Goal: Navigation & Orientation: Find specific page/section

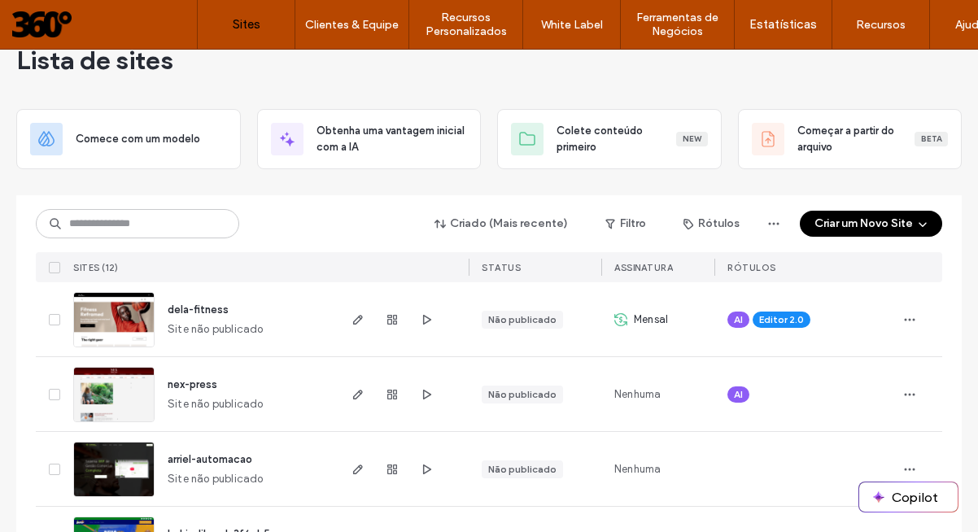
scroll to position [46, 0]
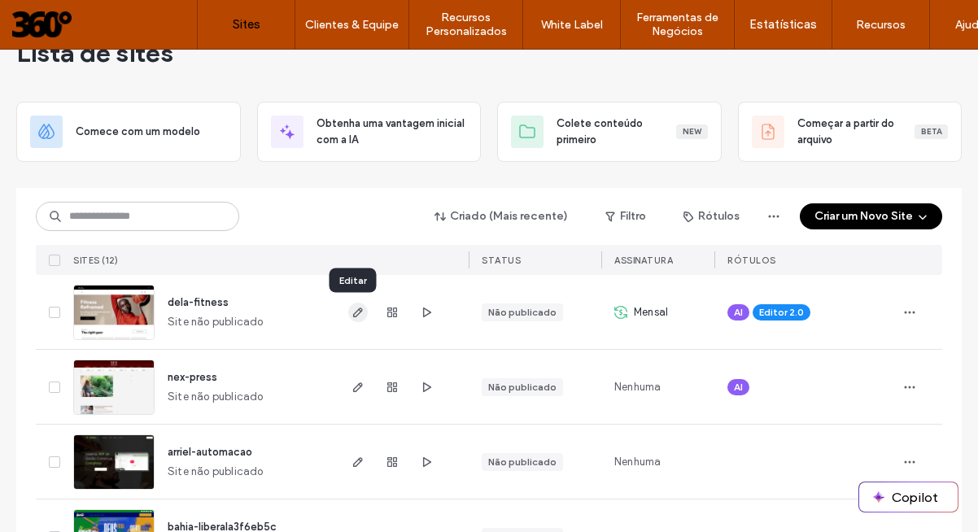
click at [352, 308] on icon "button" at bounding box center [358, 312] width 13 height 13
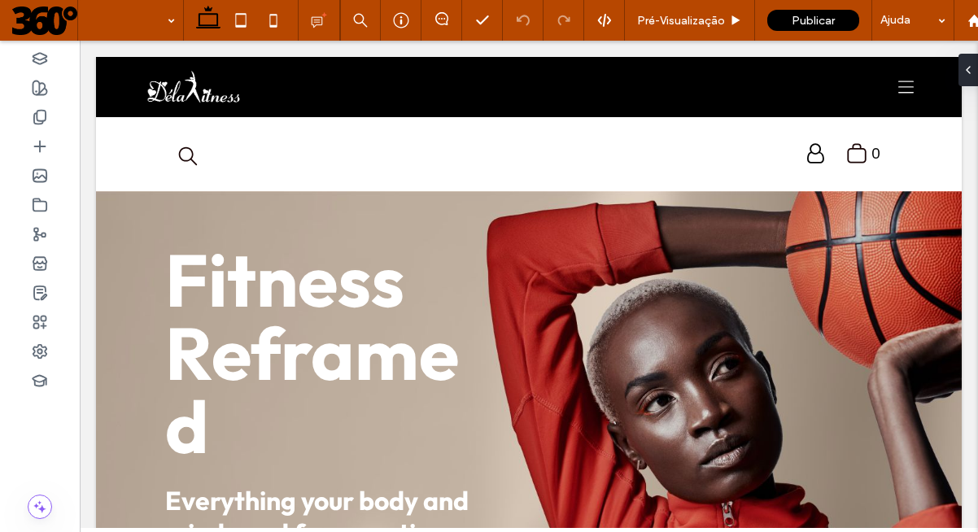
click at [43, 16] on span at bounding box center [44, 20] width 65 height 33
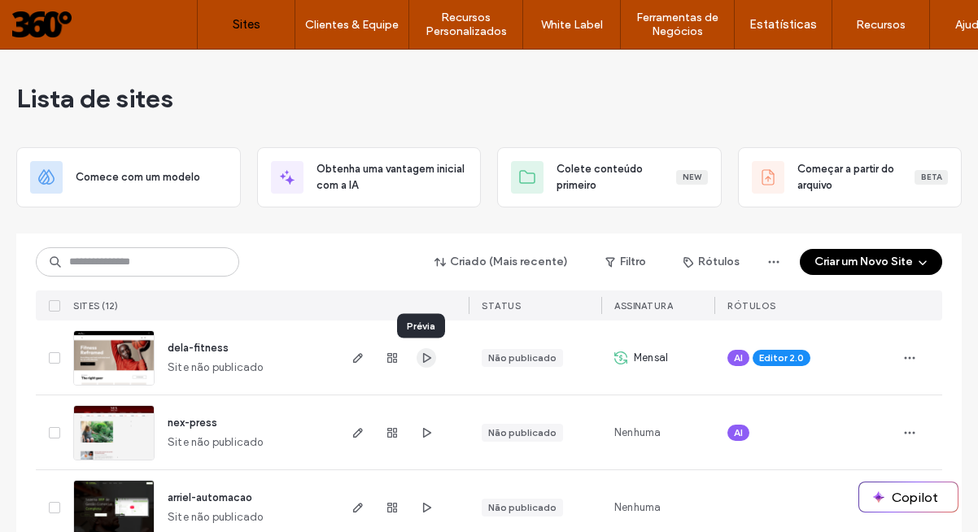
click at [423, 357] on use "button" at bounding box center [427, 357] width 8 height 10
click at [353, 360] on icon "button" at bounding box center [358, 358] width 13 height 13
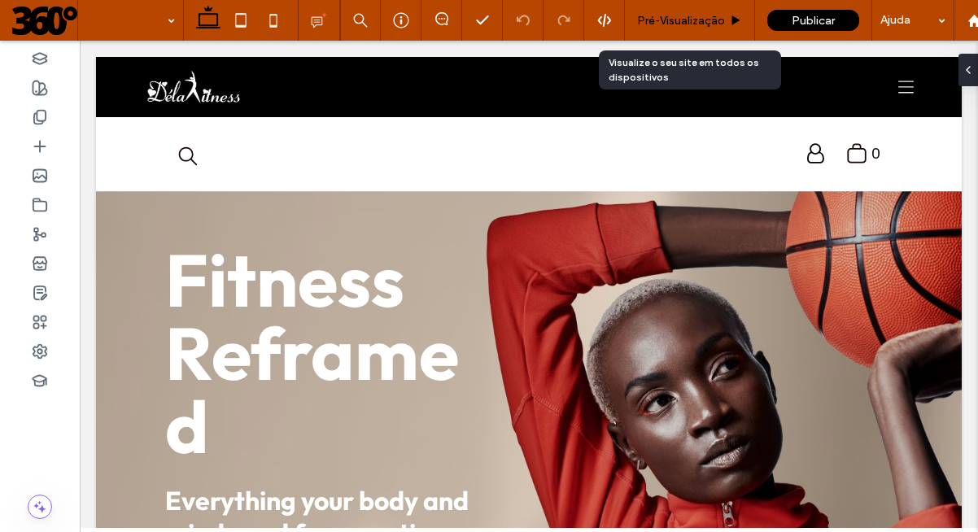
click at [735, 20] on use at bounding box center [737, 19] width 8 height 9
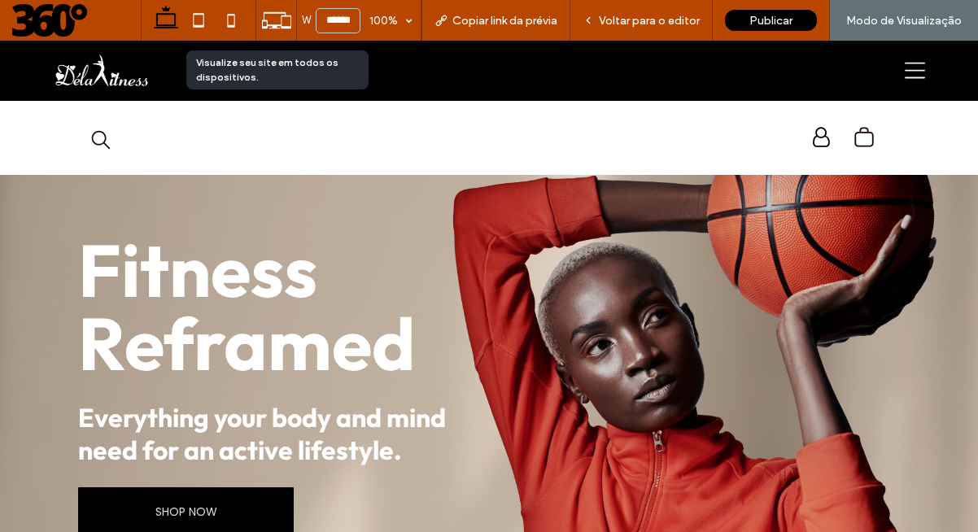
click at [266, 24] on icon at bounding box center [276, 20] width 31 height 31
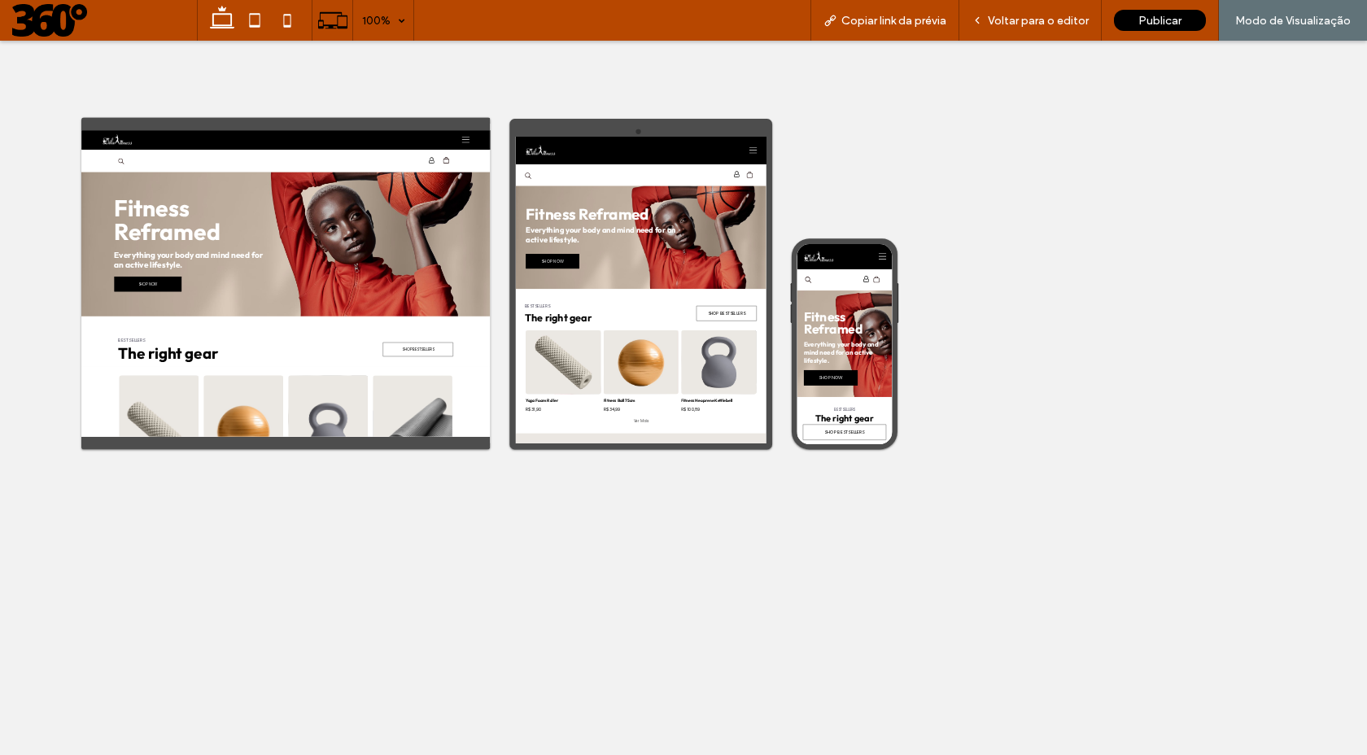
click at [400, 26] on span "100%" at bounding box center [383, 20] width 60 height 41
click at [234, 12] on icon at bounding box center [222, 20] width 33 height 33
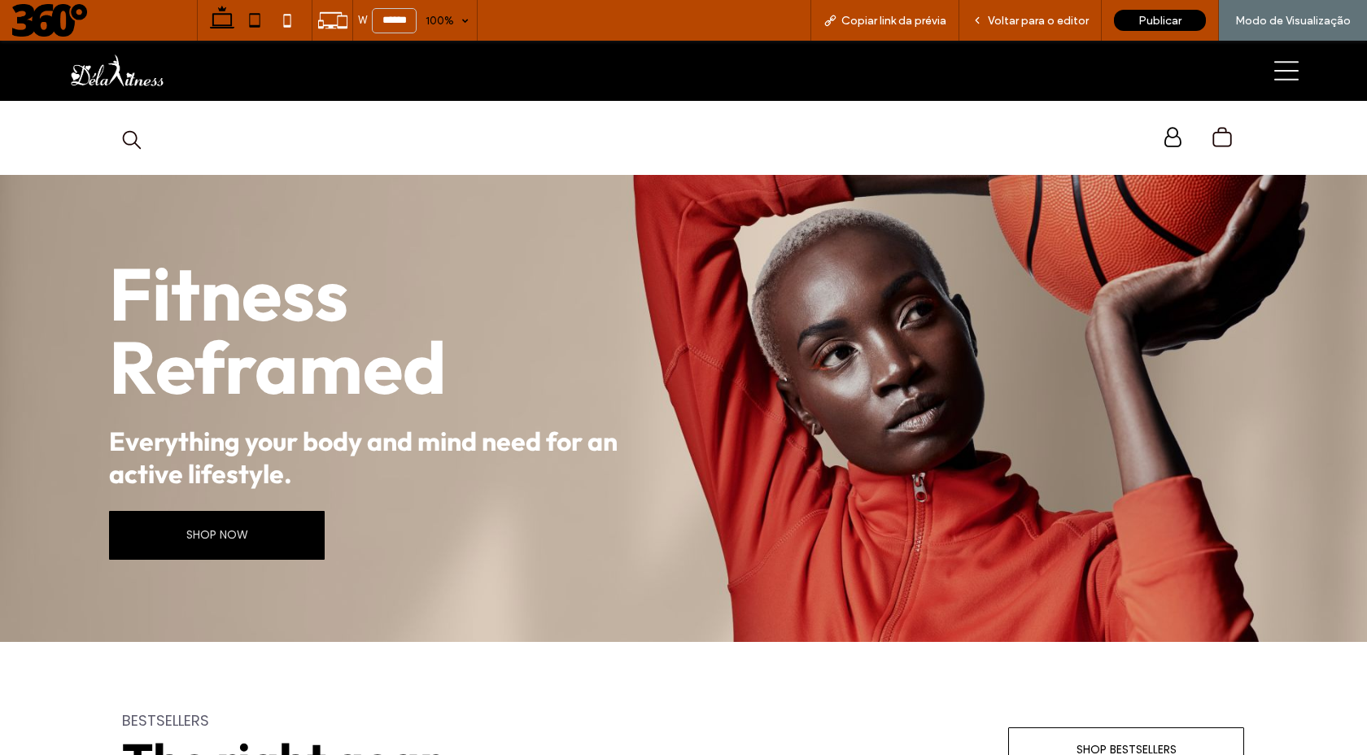
click at [260, 13] on icon at bounding box center [254, 20] width 33 height 33
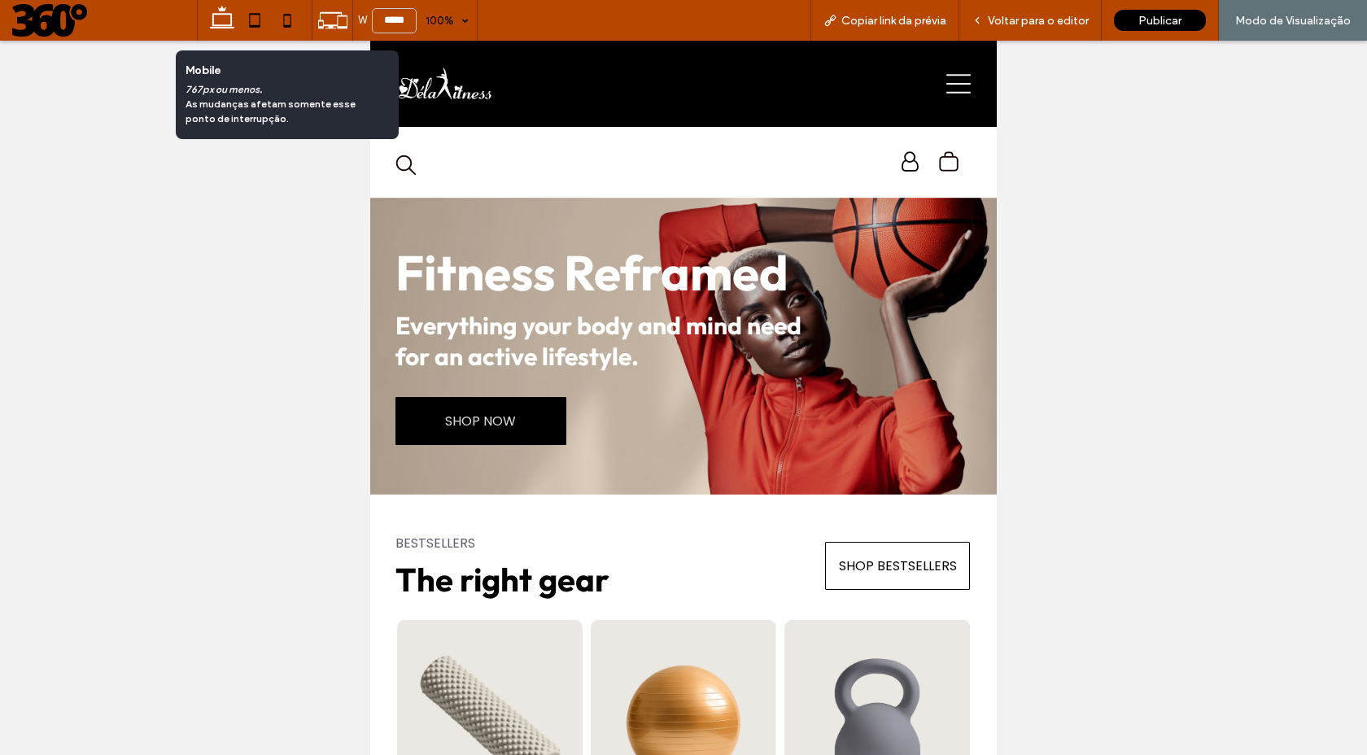
click at [291, 21] on icon at bounding box center [287, 20] width 33 height 33
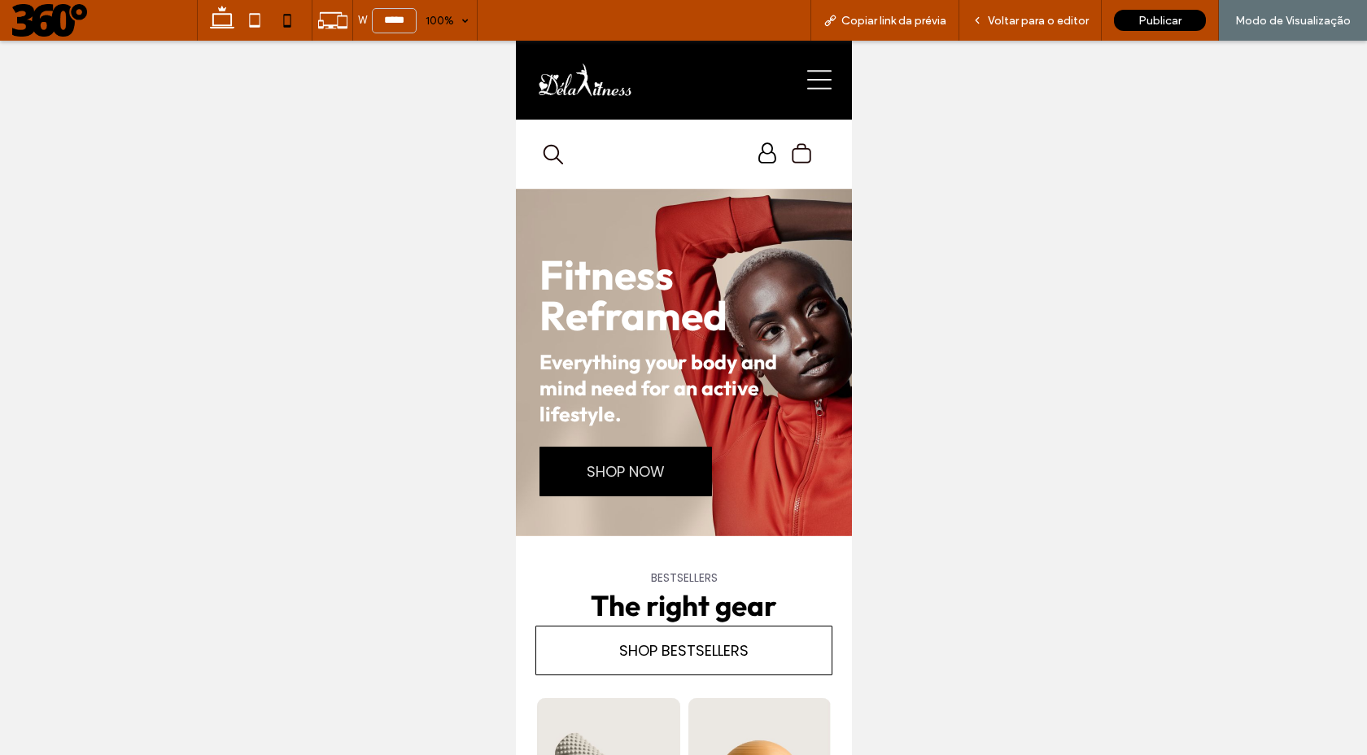
click at [384, 350] on div at bounding box center [683, 398] width 1367 height 715
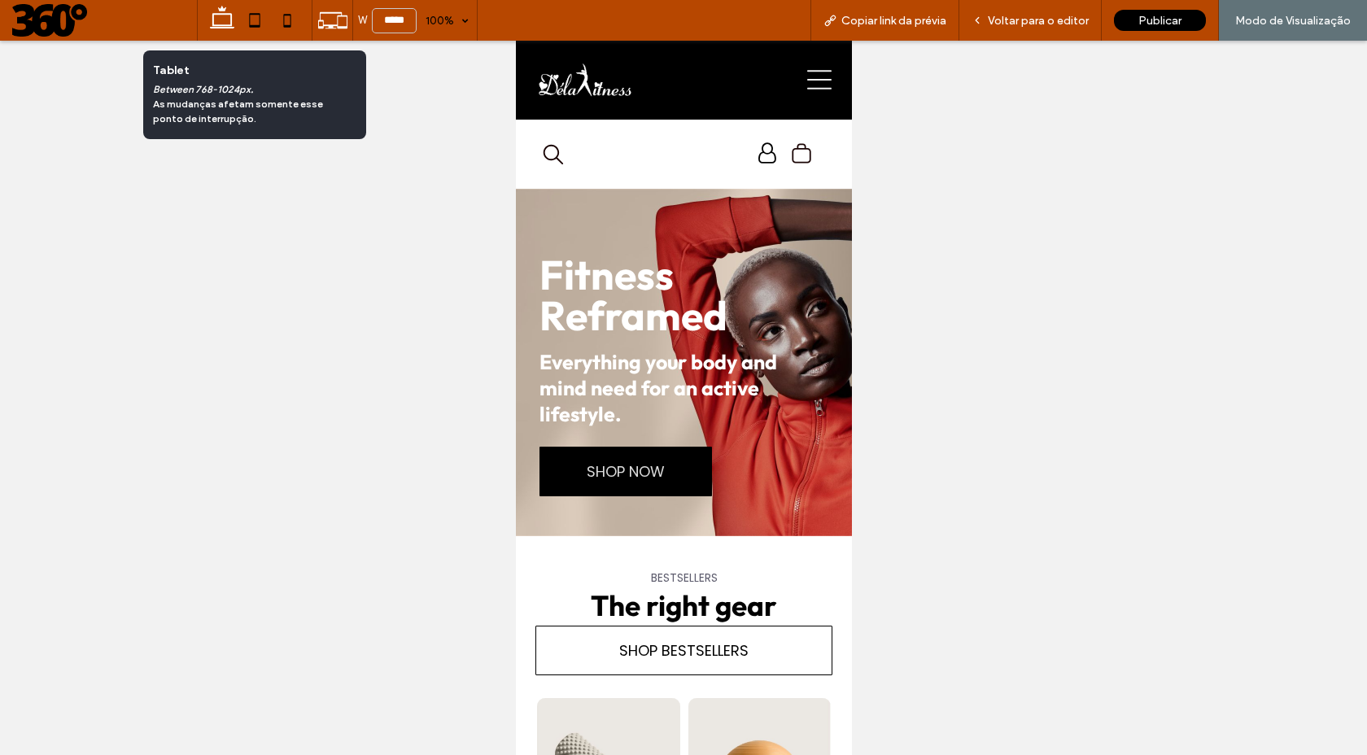
click at [259, 26] on use at bounding box center [254, 20] width 11 height 14
type input "*****"
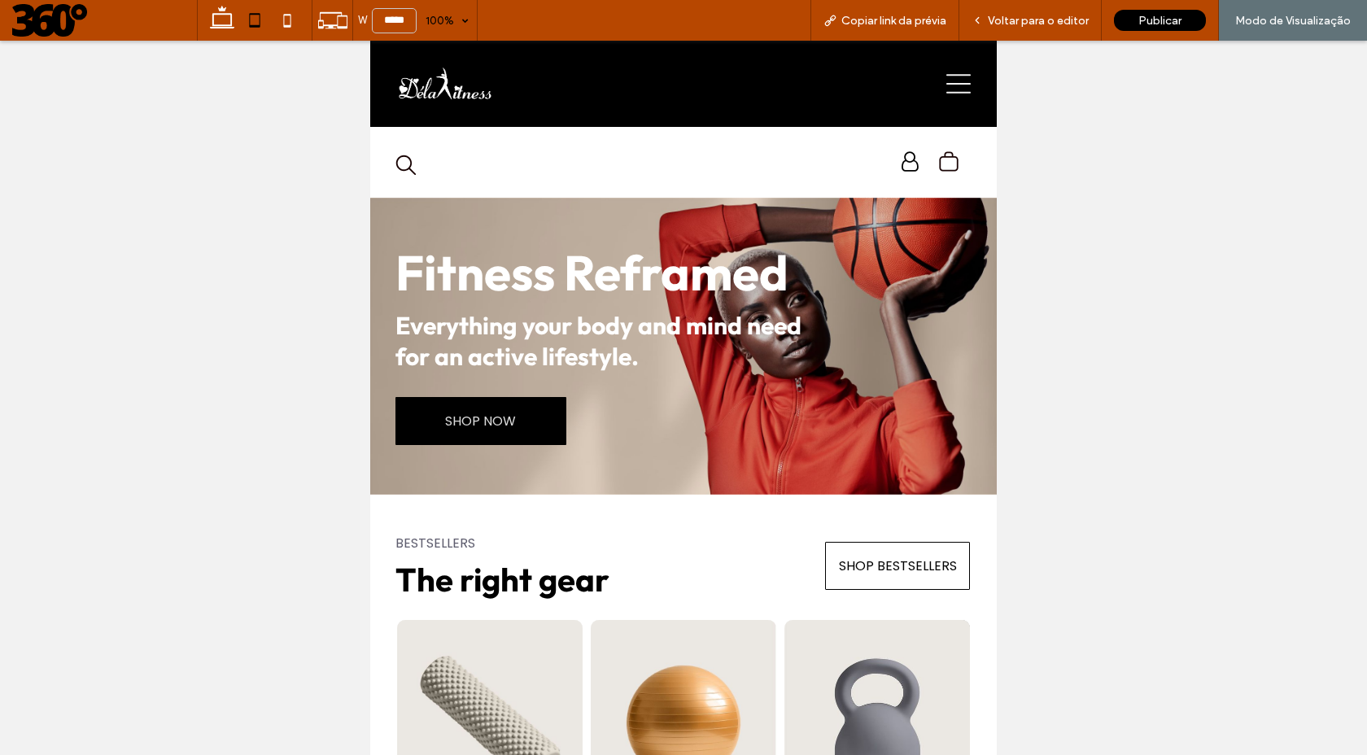
click at [954, 86] on icon at bounding box center [959, 84] width 24 height 24
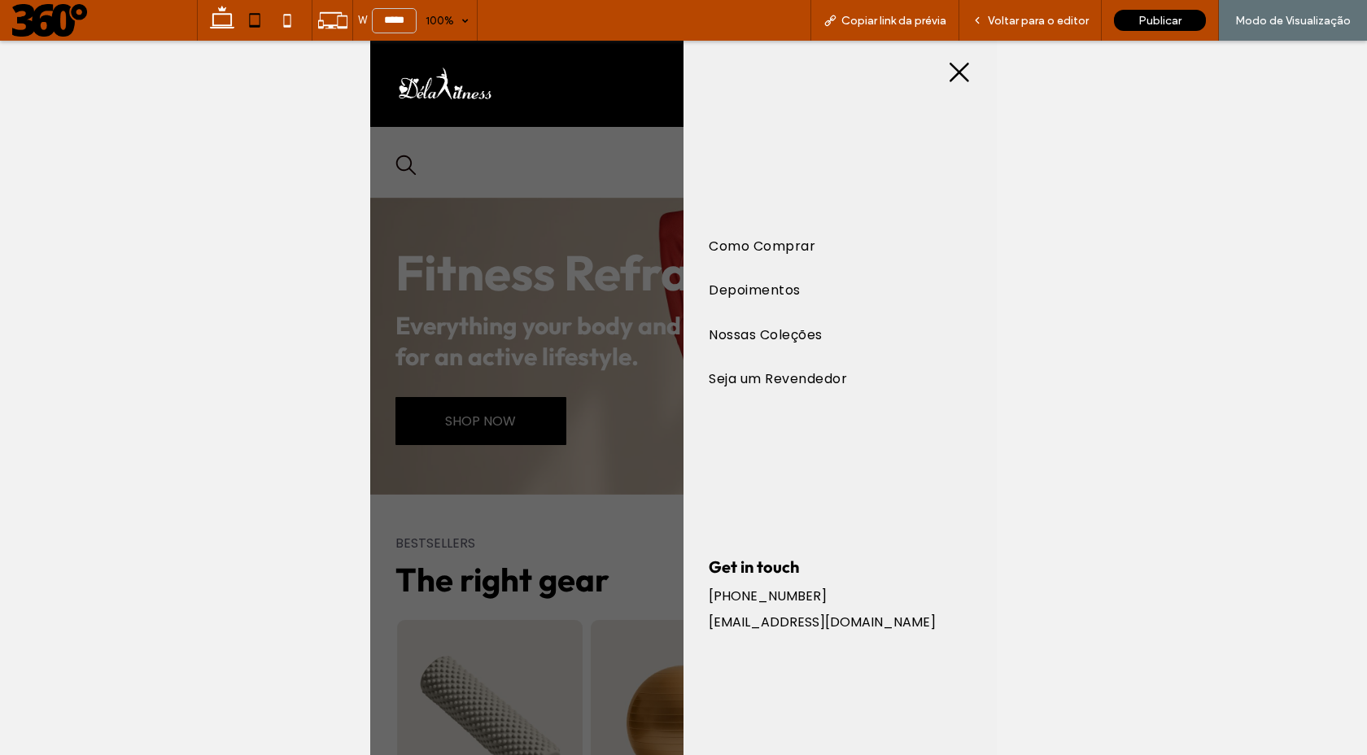
click at [959, 68] on icon at bounding box center [959, 72] width 24 height 24
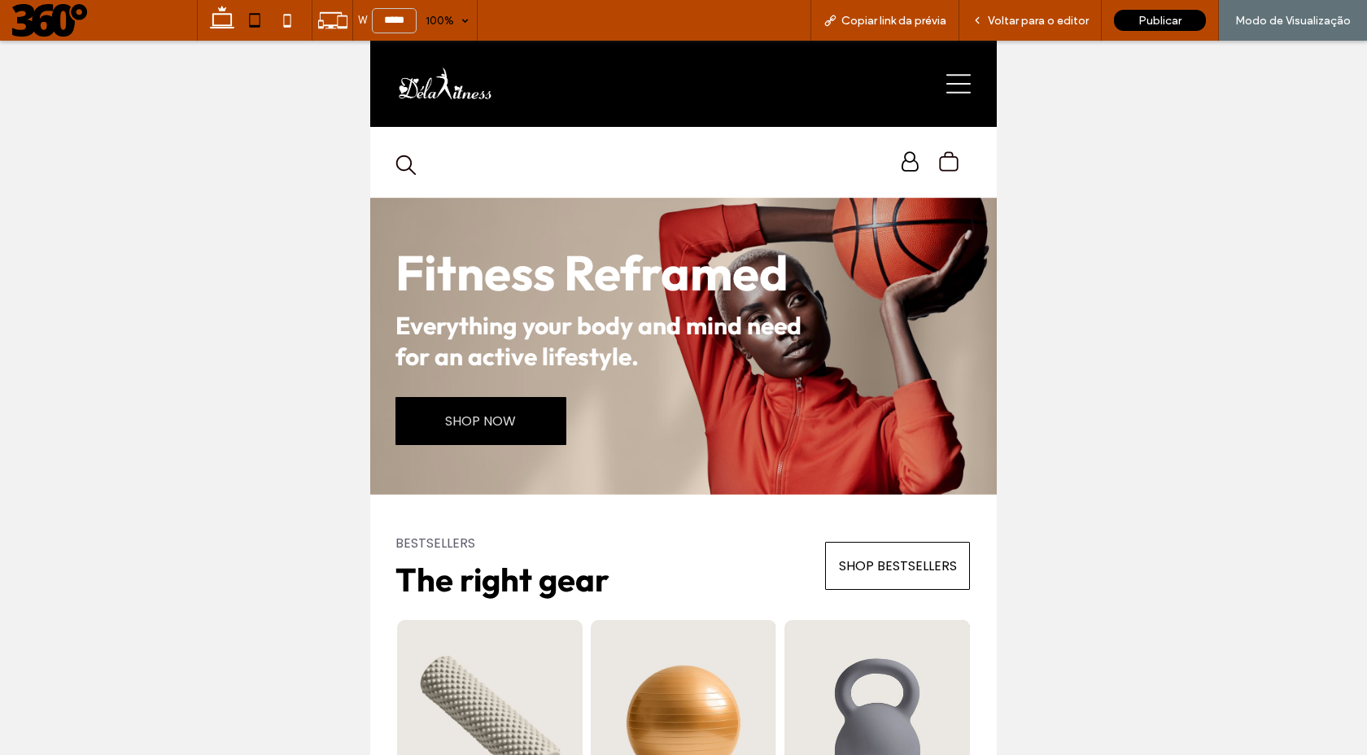
click at [965, 92] on icon at bounding box center [959, 84] width 24 height 20
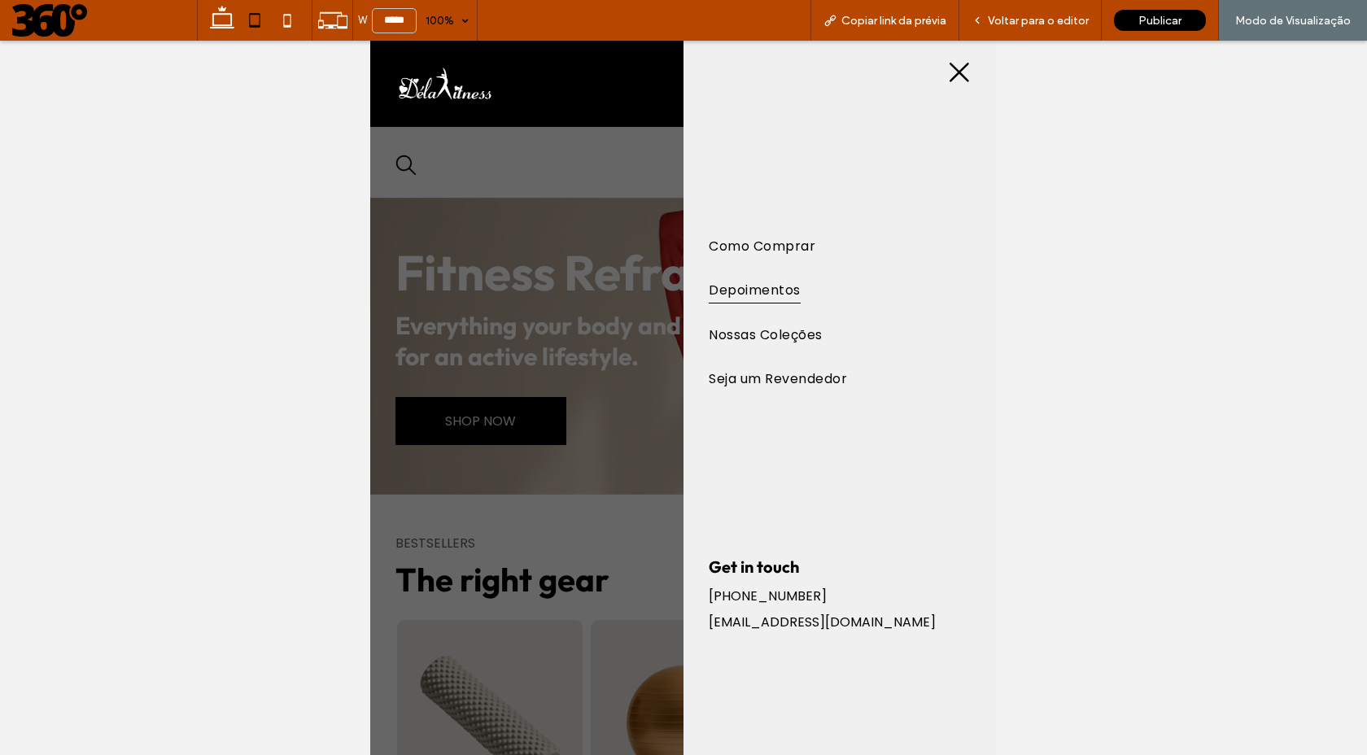
click at [748, 290] on span "Depoimentos" at bounding box center [754, 290] width 91 height 28
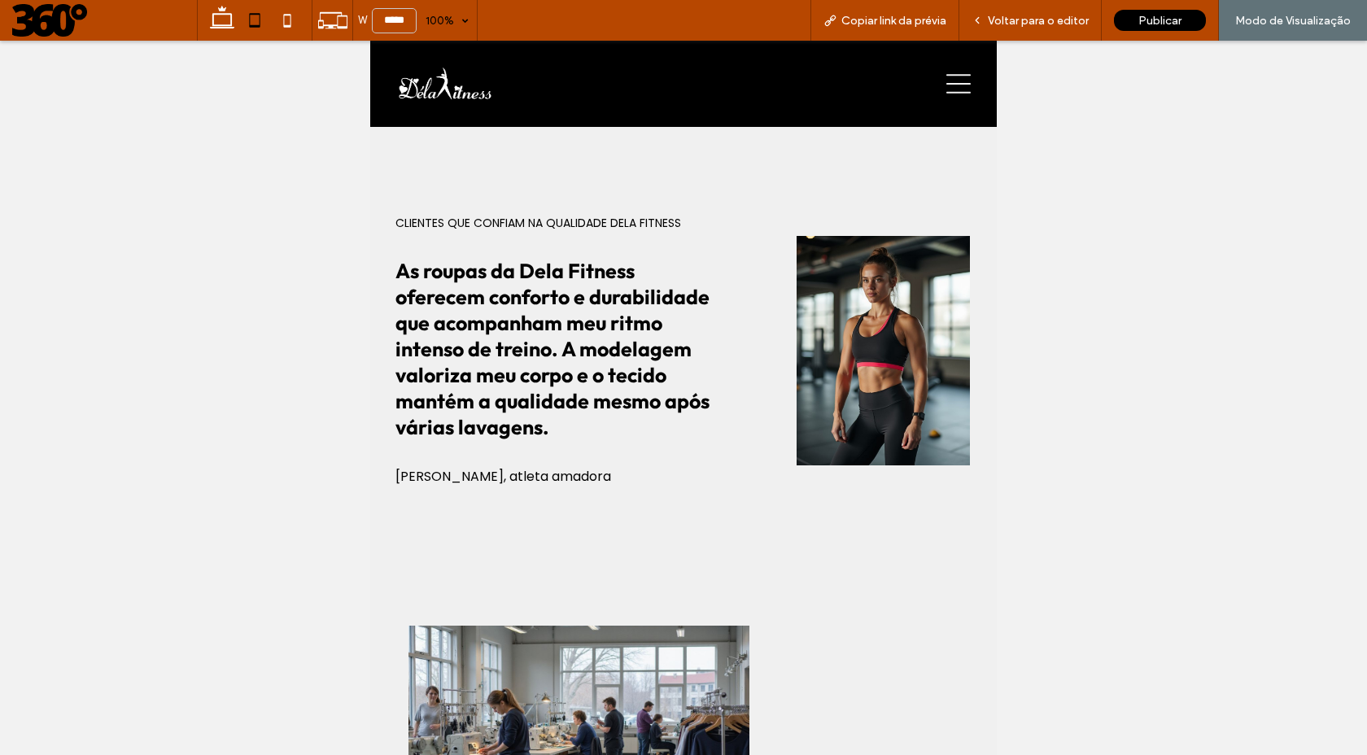
click at [953, 85] on icon at bounding box center [959, 84] width 24 height 24
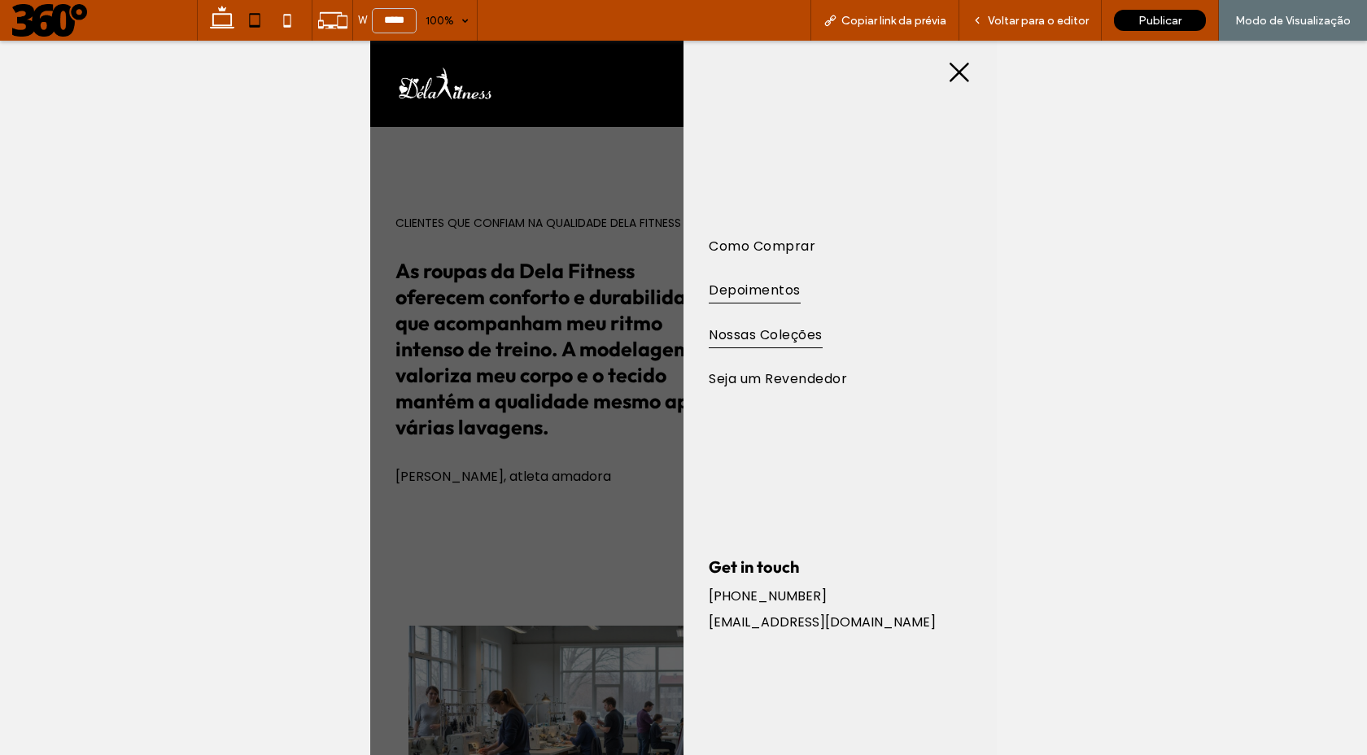
click at [767, 337] on span "Nossas Coleções" at bounding box center [765, 334] width 113 height 28
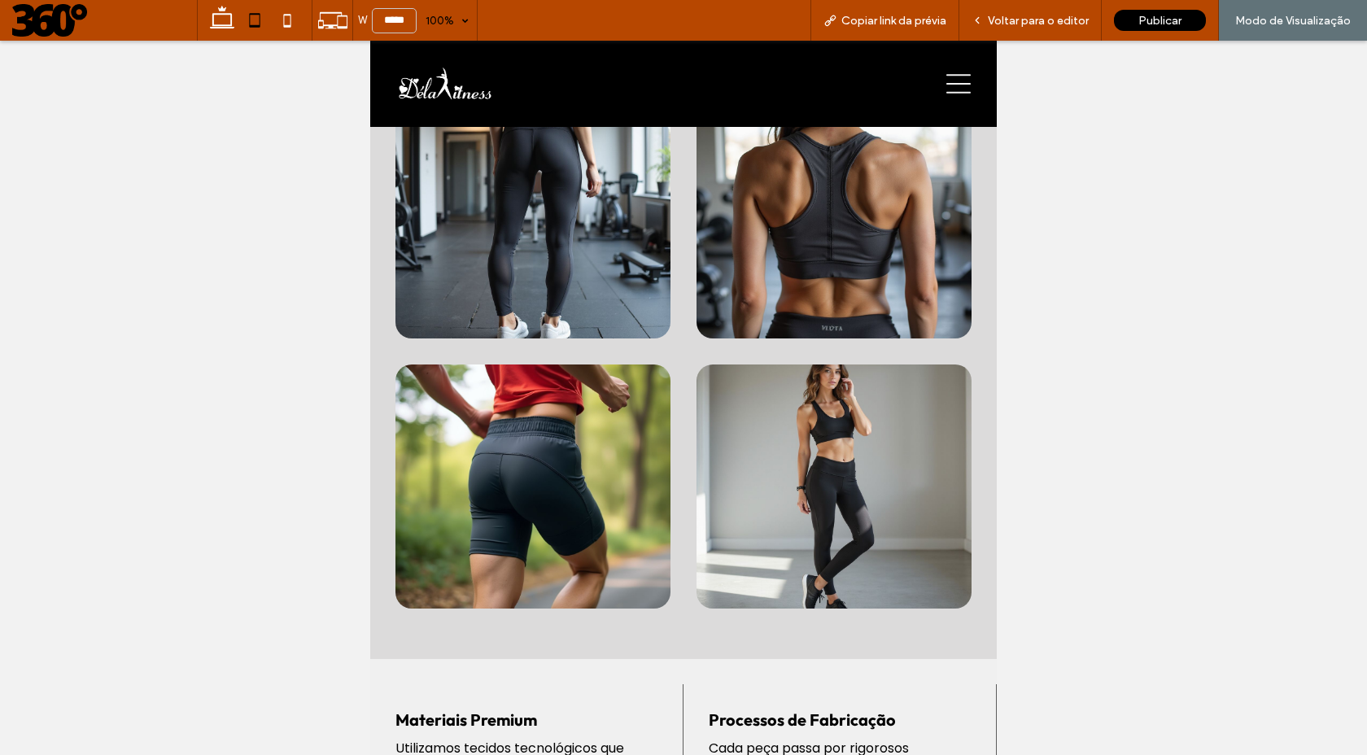
scroll to position [680, 0]
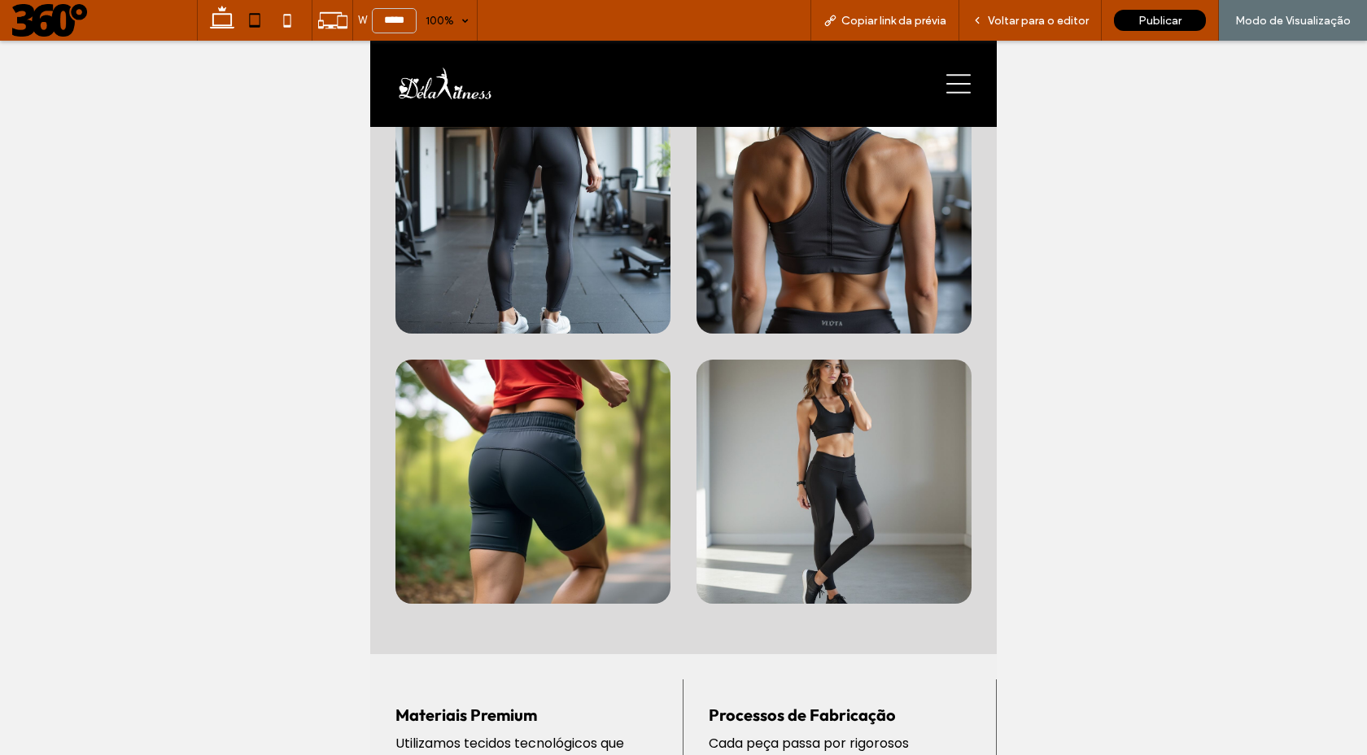
click at [797, 459] on img at bounding box center [834, 482] width 275 height 244
click at [832, 479] on img at bounding box center [834, 482] width 275 height 244
click at [579, 505] on img at bounding box center [533, 482] width 275 height 244
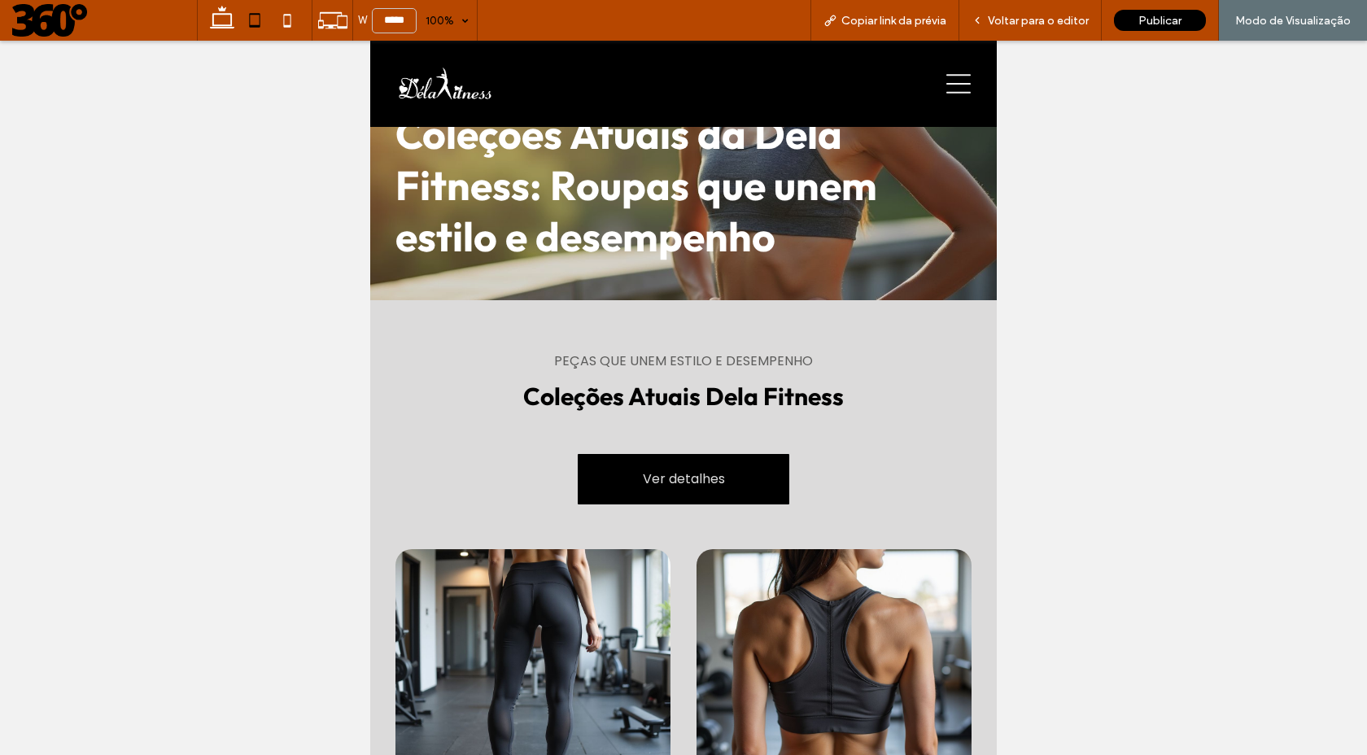
scroll to position [269, 0]
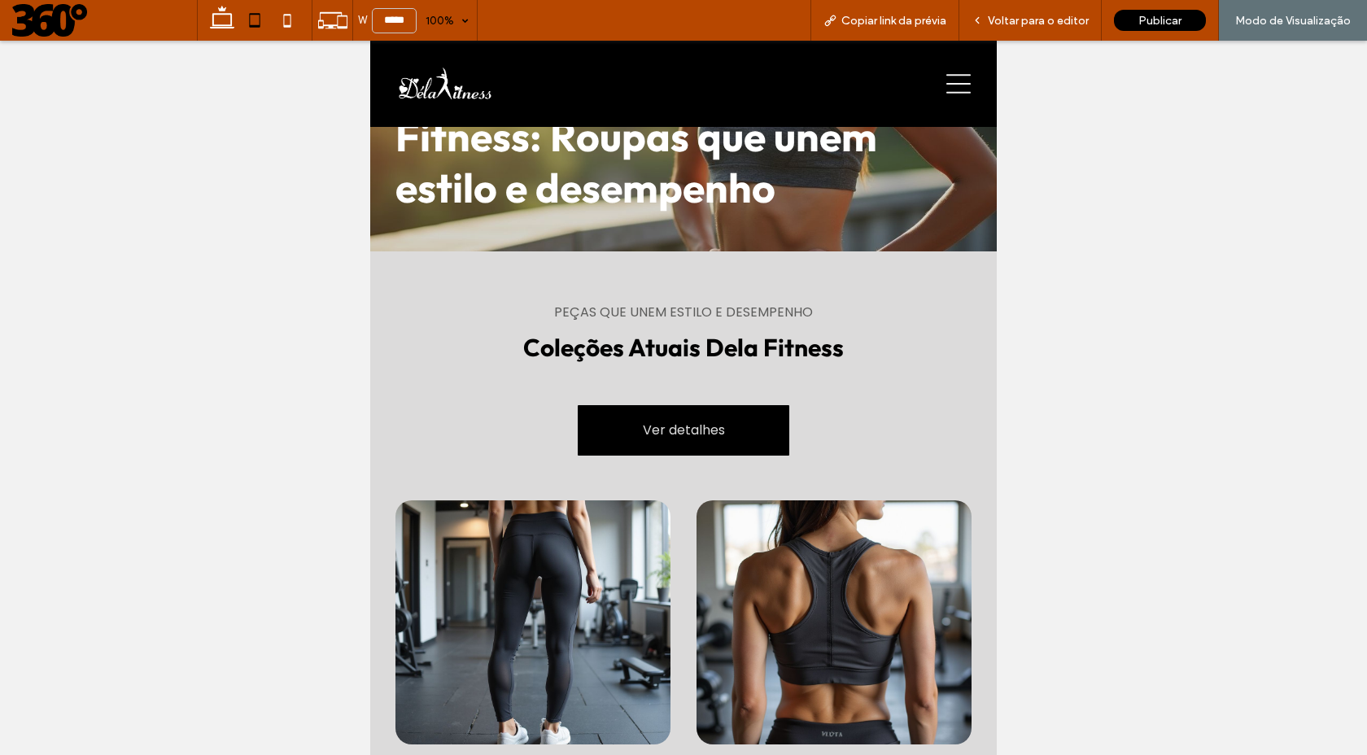
click at [465, 86] on img at bounding box center [445, 84] width 98 height 33
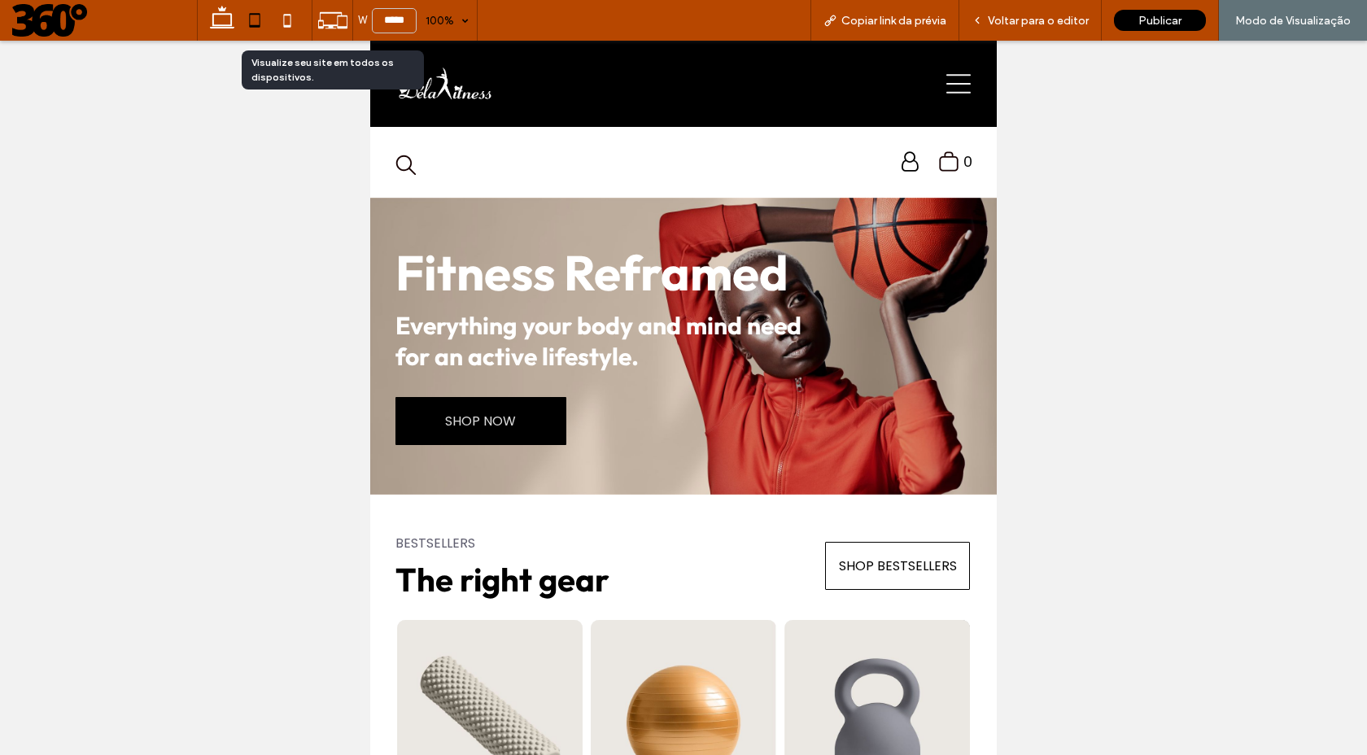
click at [330, 28] on icon at bounding box center [332, 20] width 31 height 31
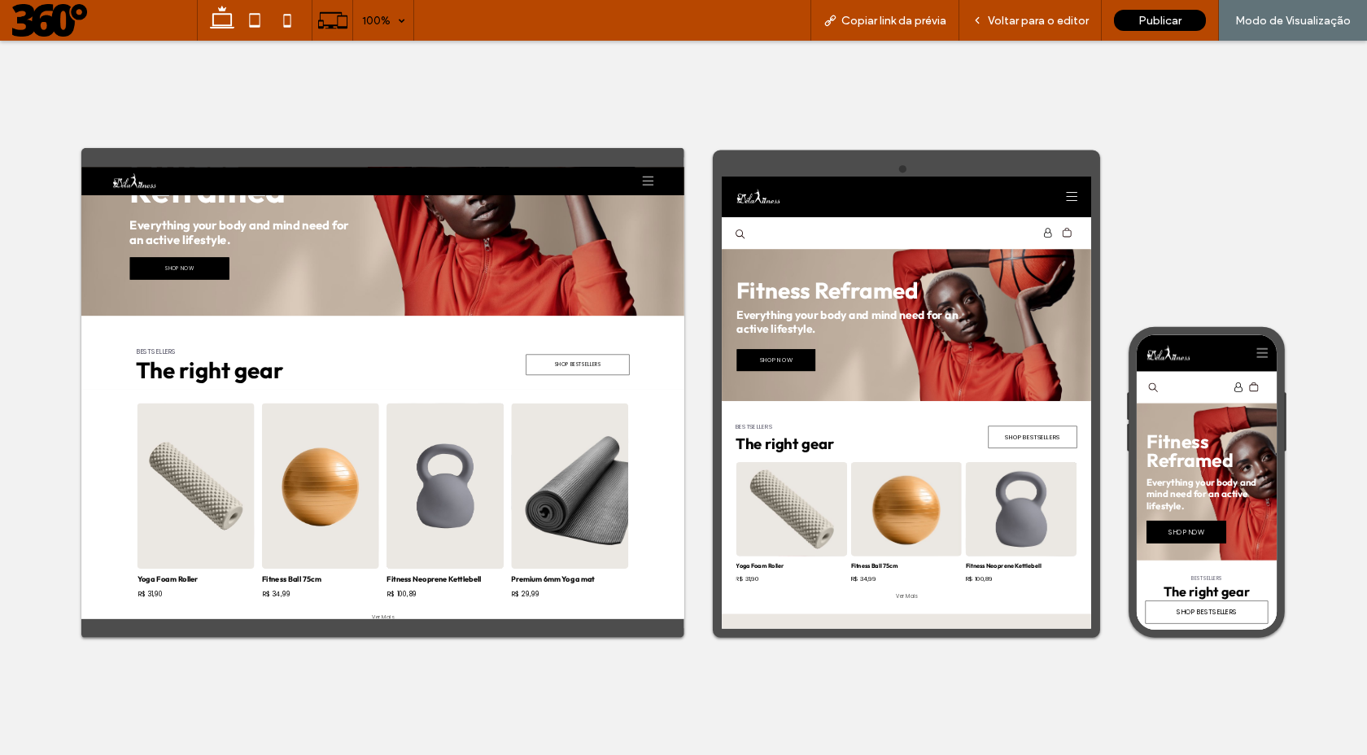
scroll to position [286, 0]
